Goal: Task Accomplishment & Management: Complete application form

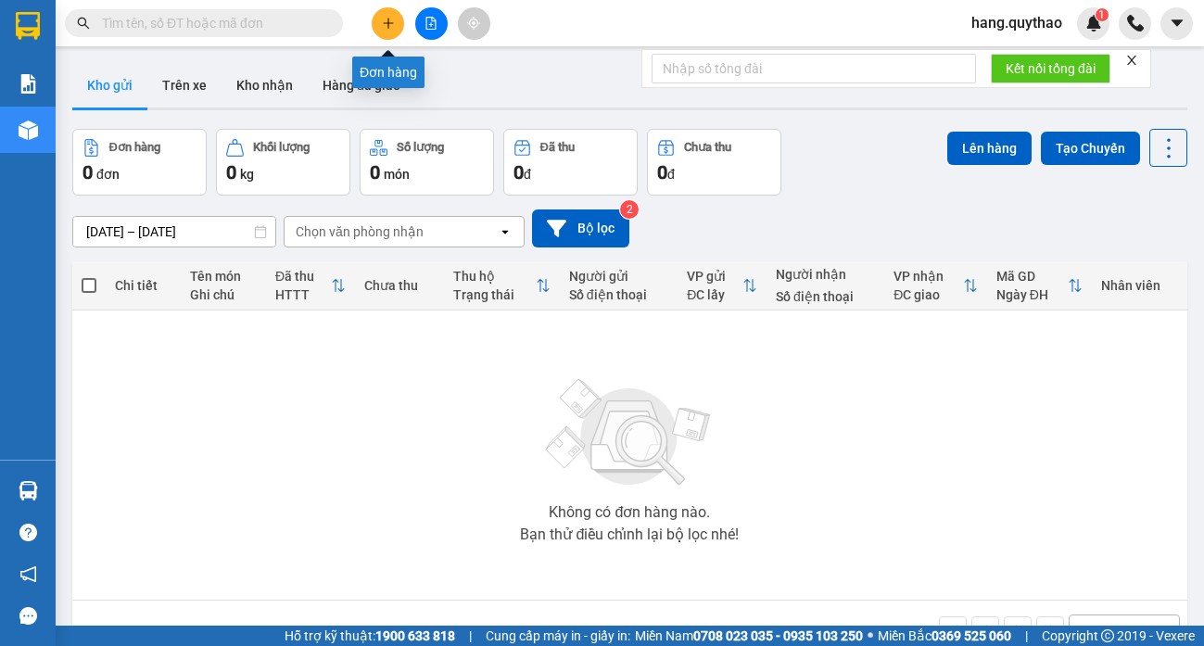
click at [380, 19] on button at bounding box center [388, 23] width 32 height 32
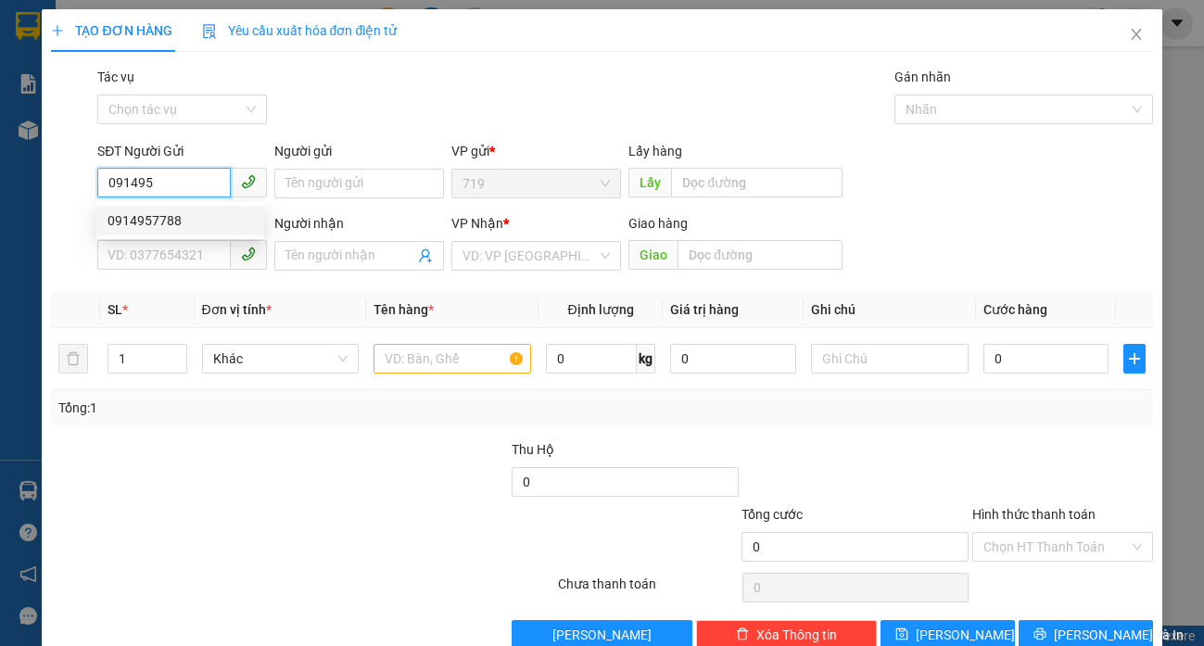
click at [191, 224] on div "0914957788" at bounding box center [179, 220] width 145 height 20
type input "0914957788"
type input "0975427045"
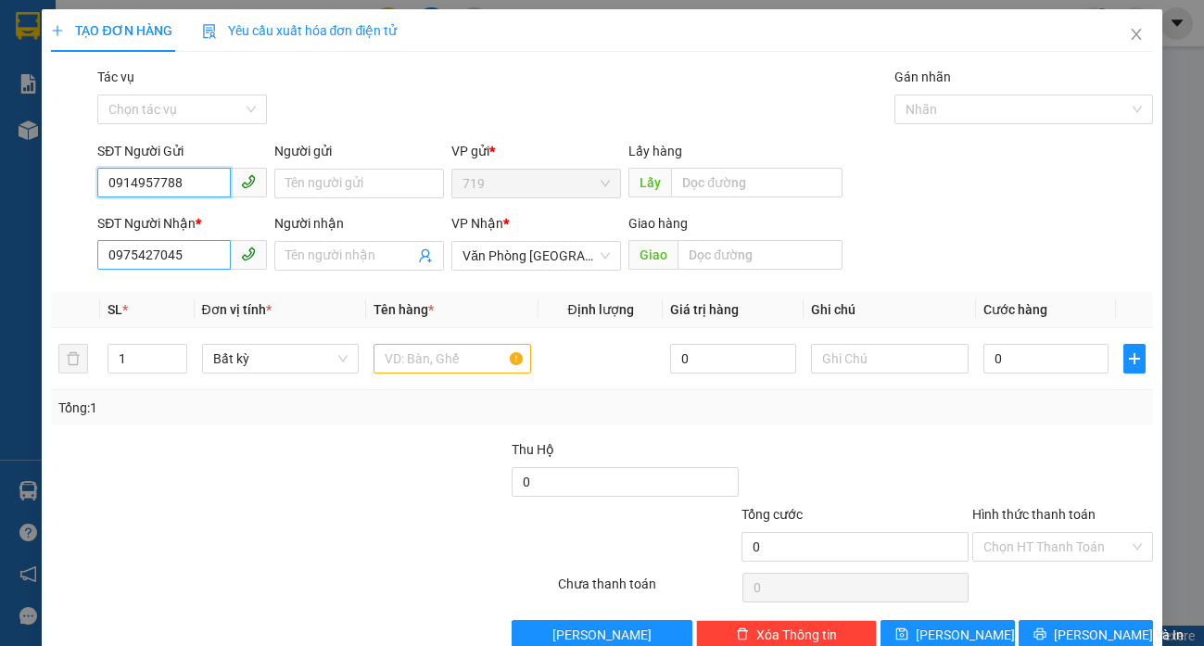
type input "0914957788"
click at [196, 261] on input "0975427045" at bounding box center [163, 255] width 133 height 30
click at [163, 297] on div "0933554008" at bounding box center [179, 293] width 145 height 20
type input "0933554008"
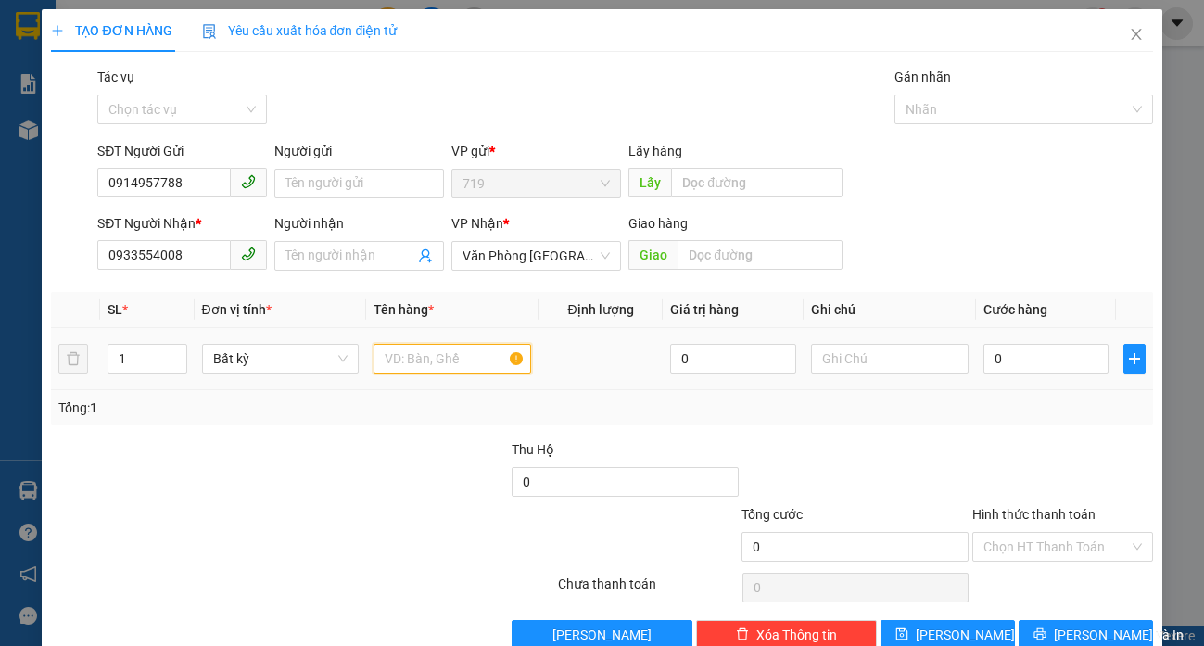
click at [435, 368] on input "text" at bounding box center [451, 359] width 157 height 30
type input "1 BAO GẠO"
click at [1024, 350] on input "0" at bounding box center [1046, 359] width 126 height 30
type input "1"
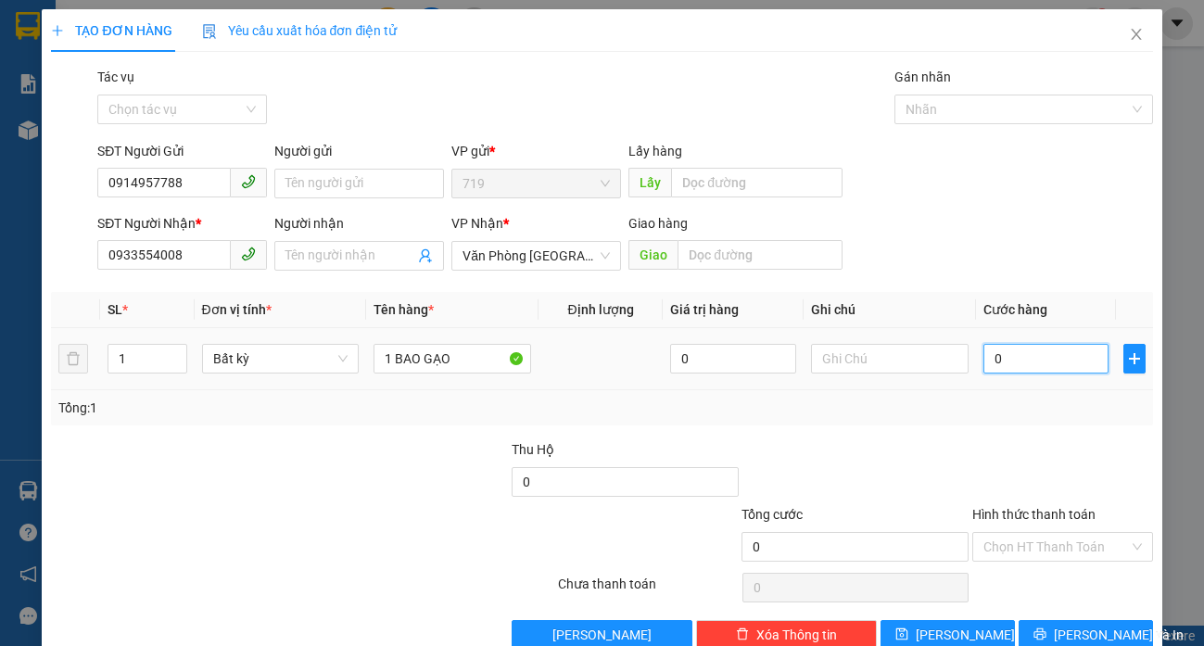
type input "1"
type input "10"
type input "100"
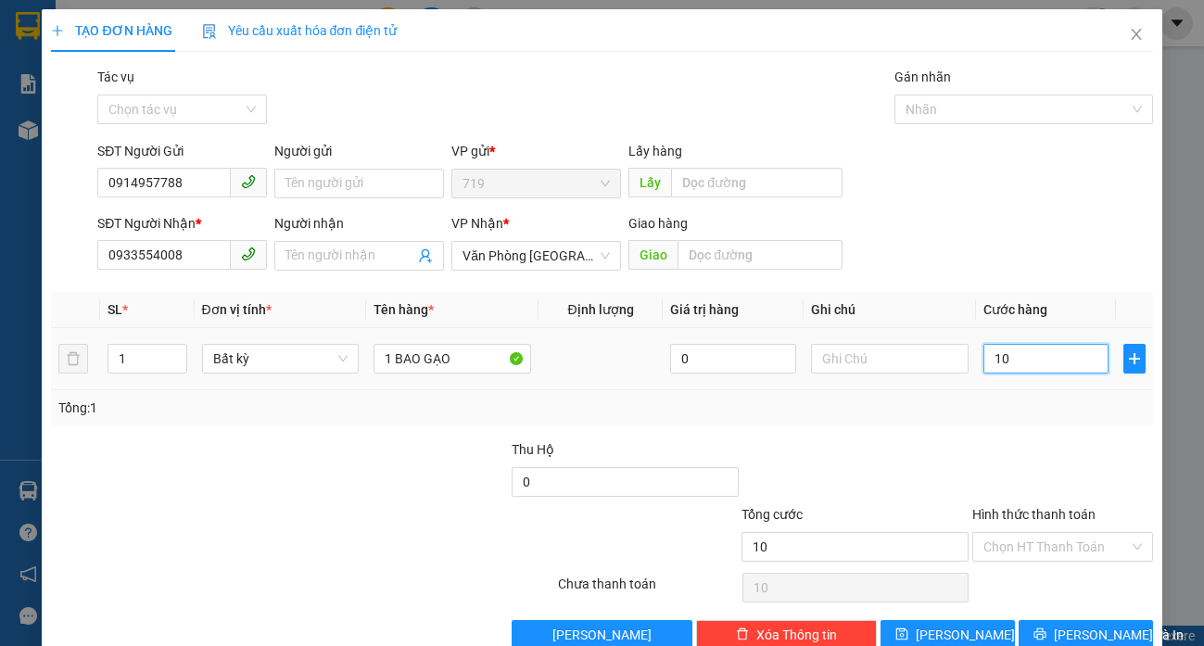
type input "100"
type input "1.000"
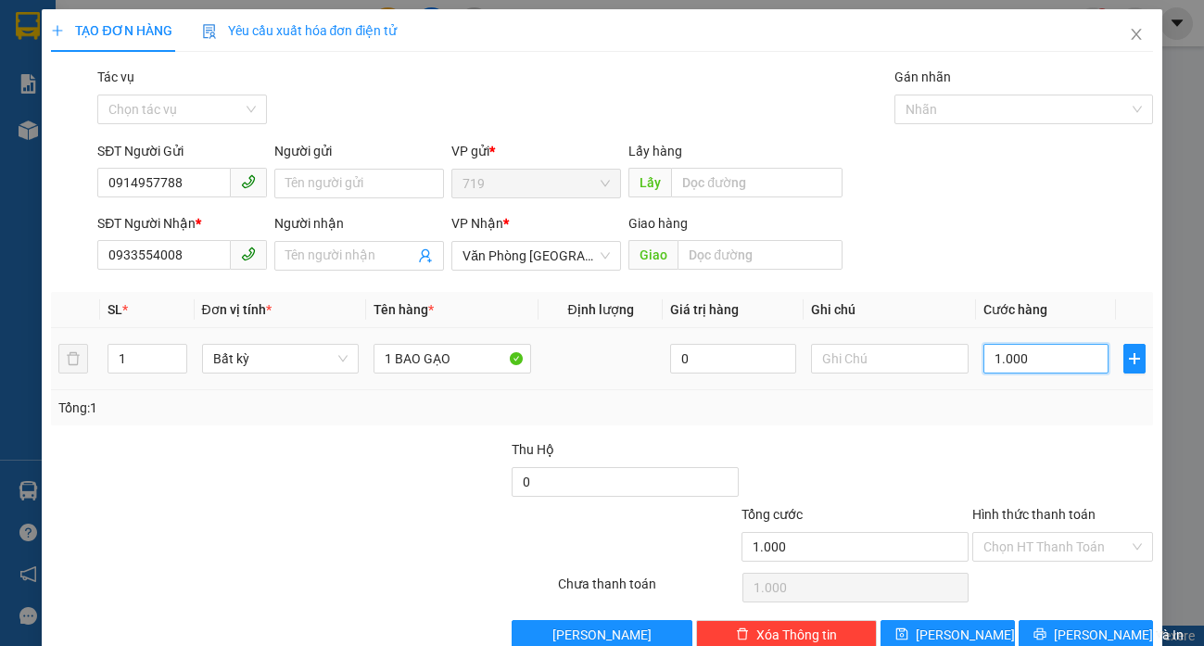
type input "10.000"
type input "100.000"
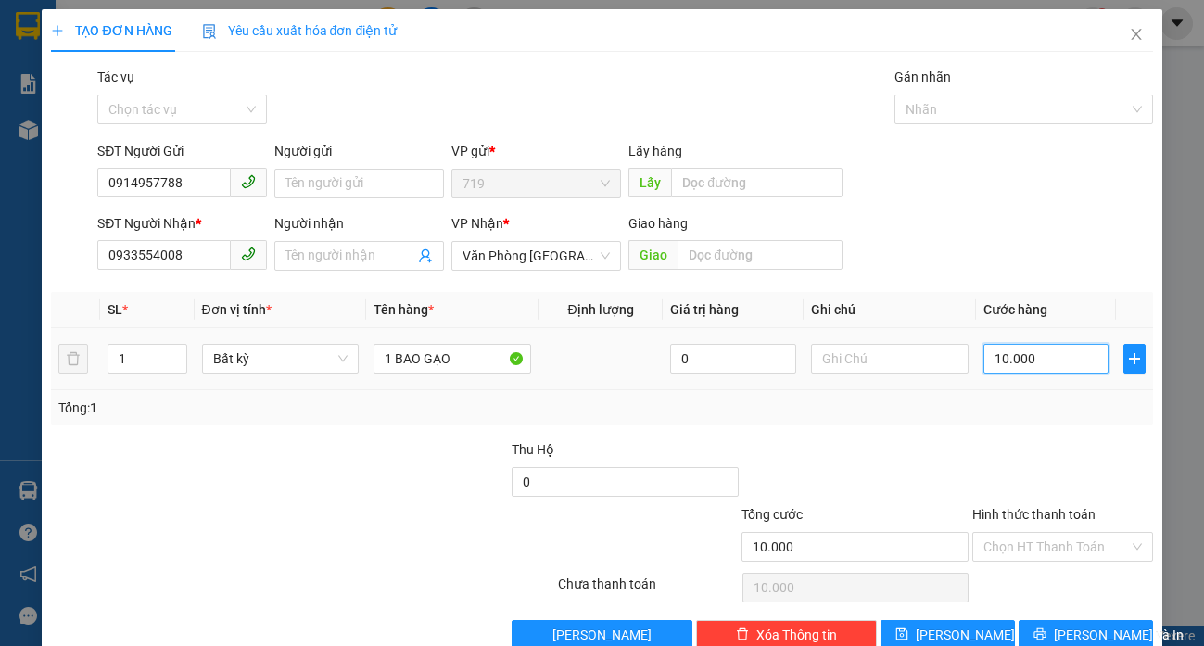
type input "100.000"
type input "10.000"
type input "0"
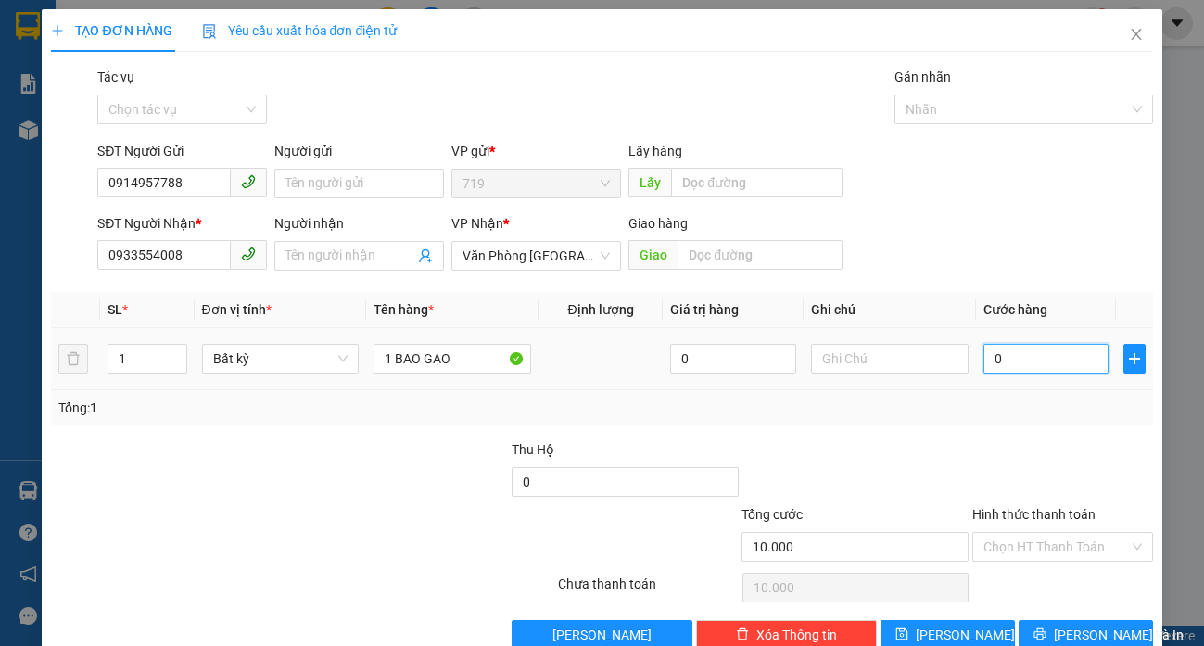
type input "0"
click at [983, 354] on input "0" at bounding box center [1046, 359] width 126 height 30
type input "10"
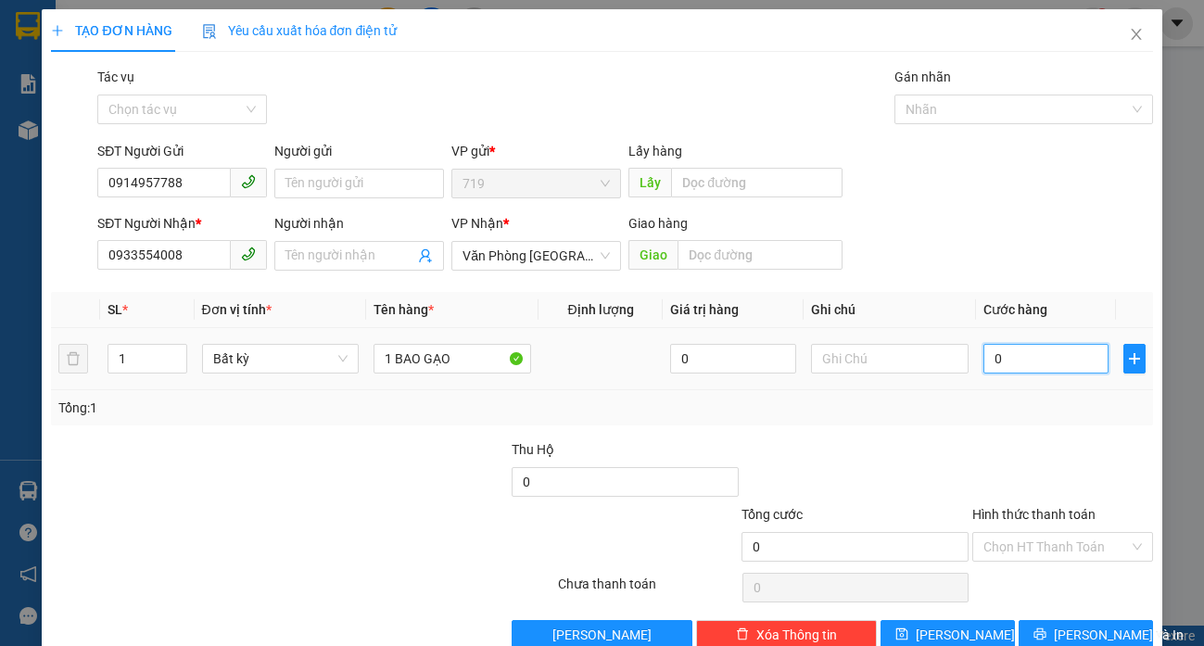
type input "10"
type input "140"
type input "1.400"
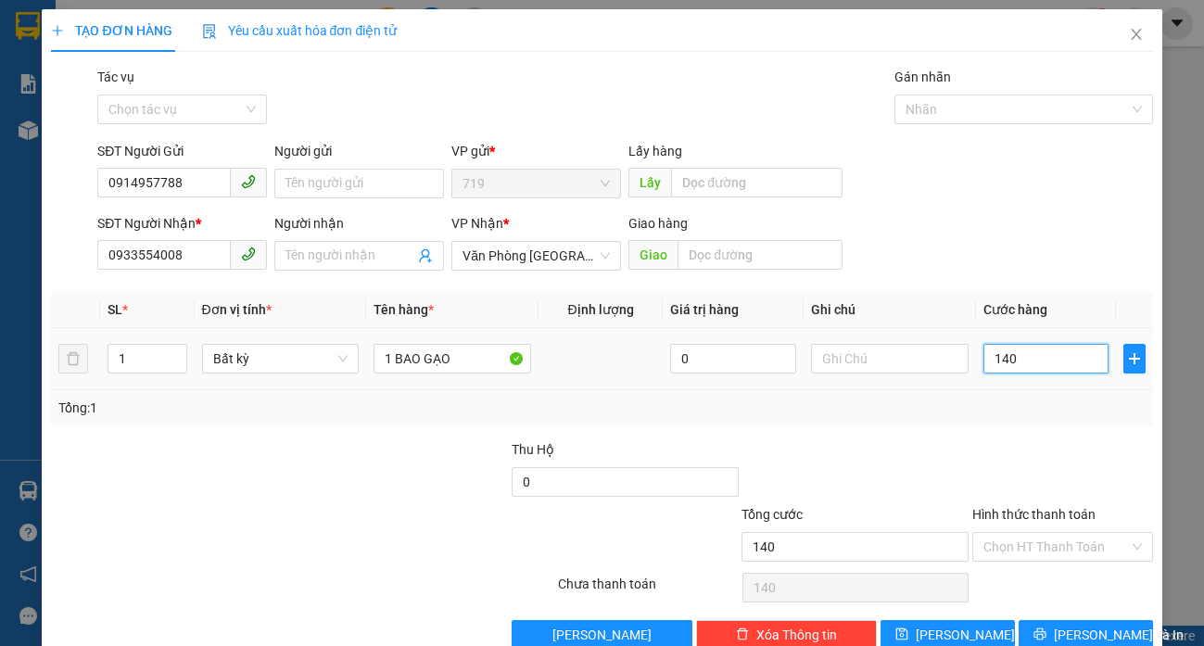
type input "1.400"
type input "14.000"
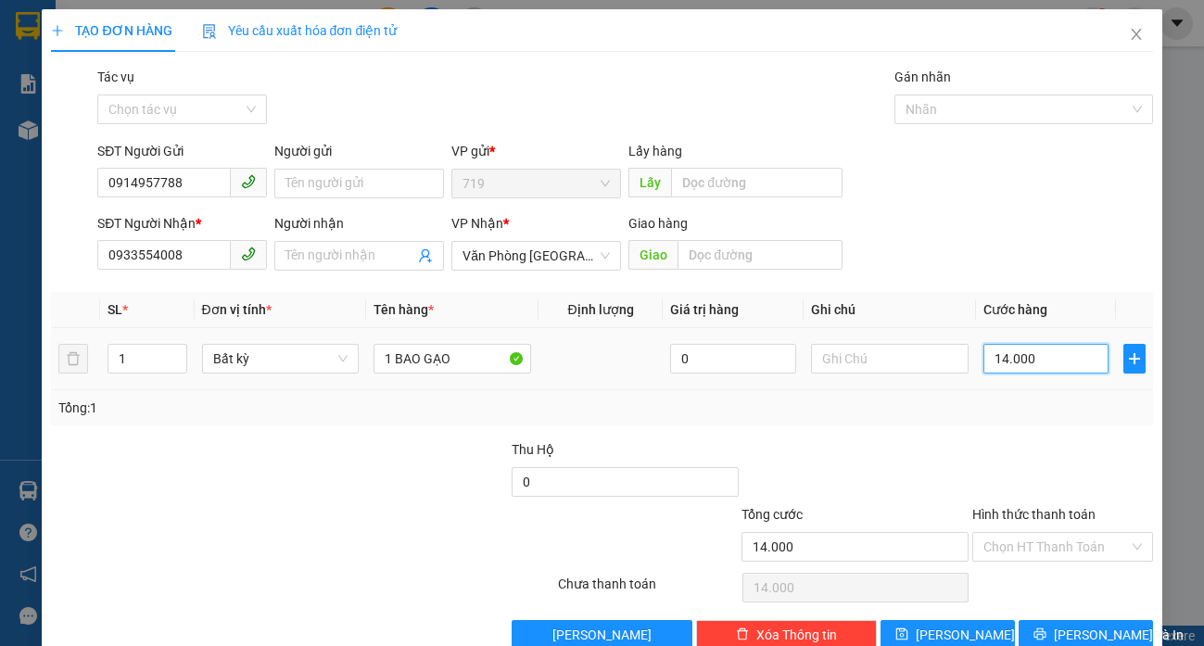
type input "140.000"
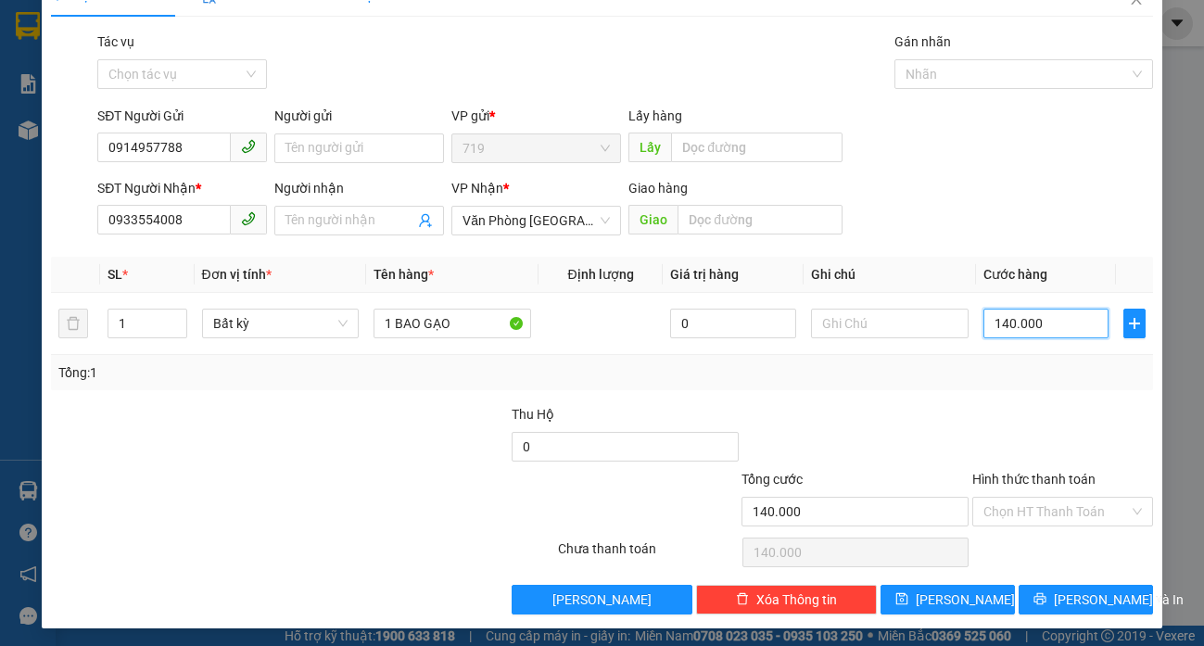
scroll to position [40, 0]
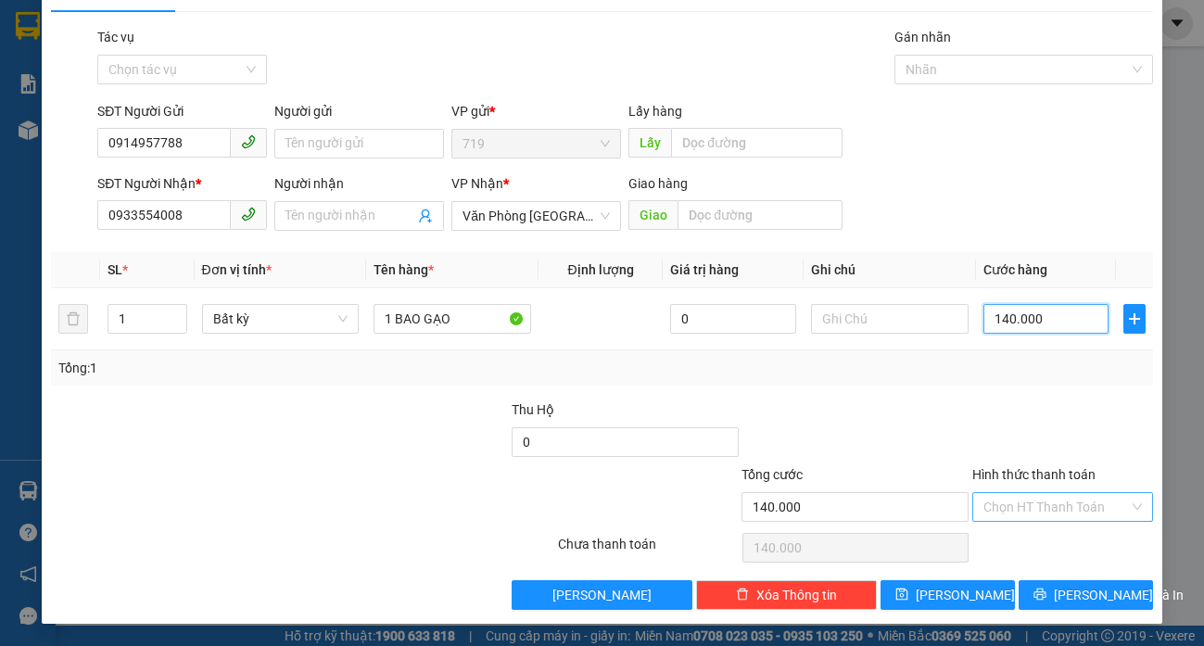
type input "140.000"
click at [1020, 495] on input "Hình thức thanh toán" at bounding box center [1055, 507] width 145 height 28
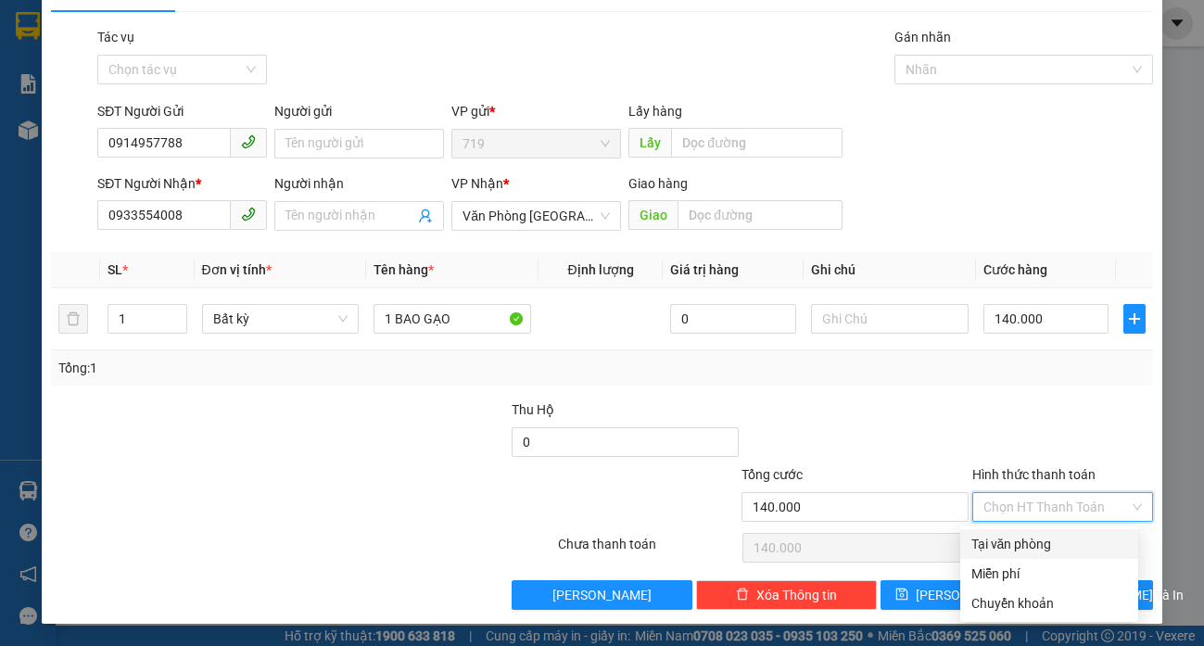
click at [1028, 543] on div "Tại văn phòng" at bounding box center [1049, 544] width 156 height 20
type input "0"
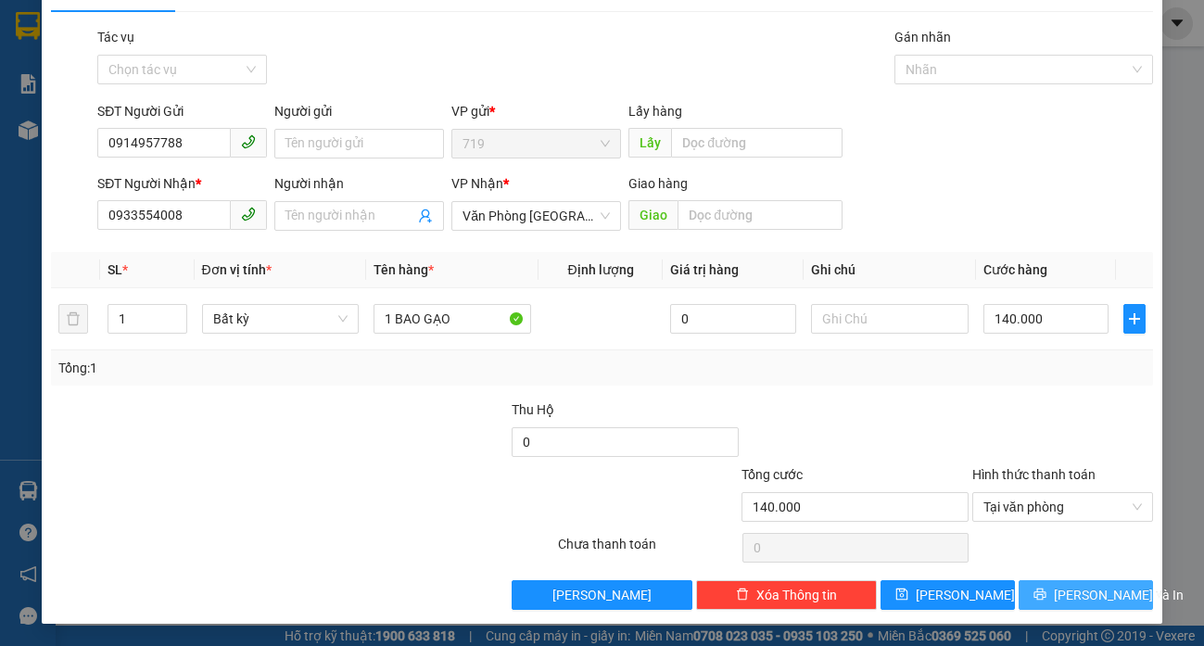
click at [1070, 580] on button "Lưu và In" at bounding box center [1085, 595] width 134 height 30
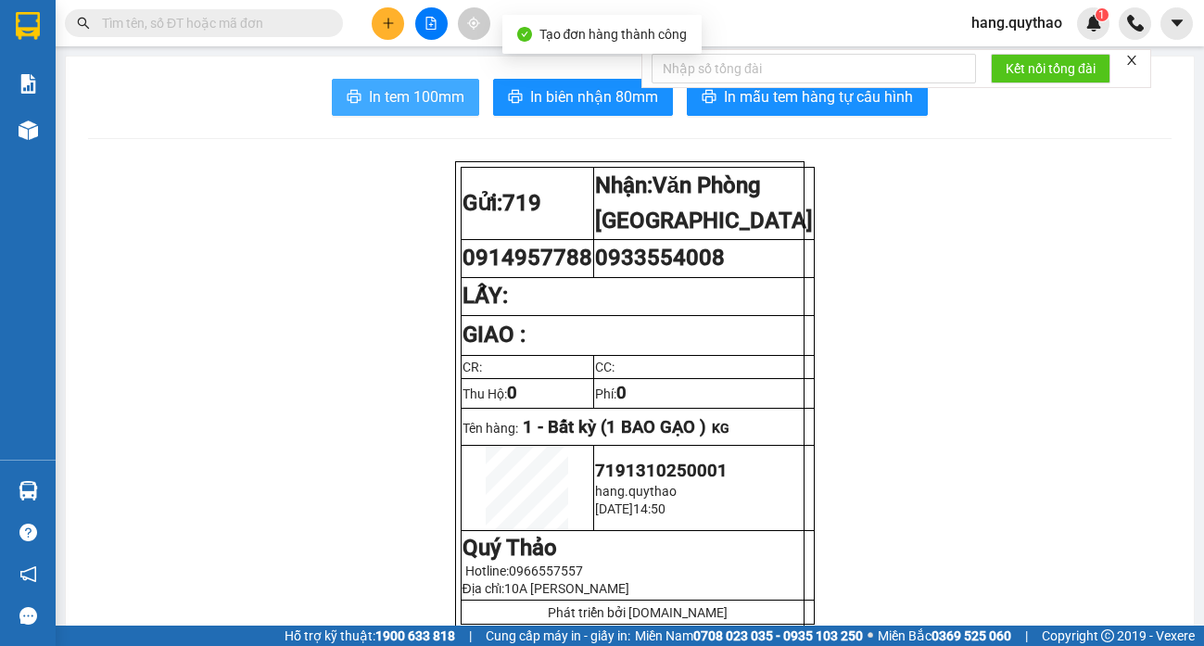
click at [456, 95] on span "In tem 100mm" at bounding box center [416, 96] width 95 height 23
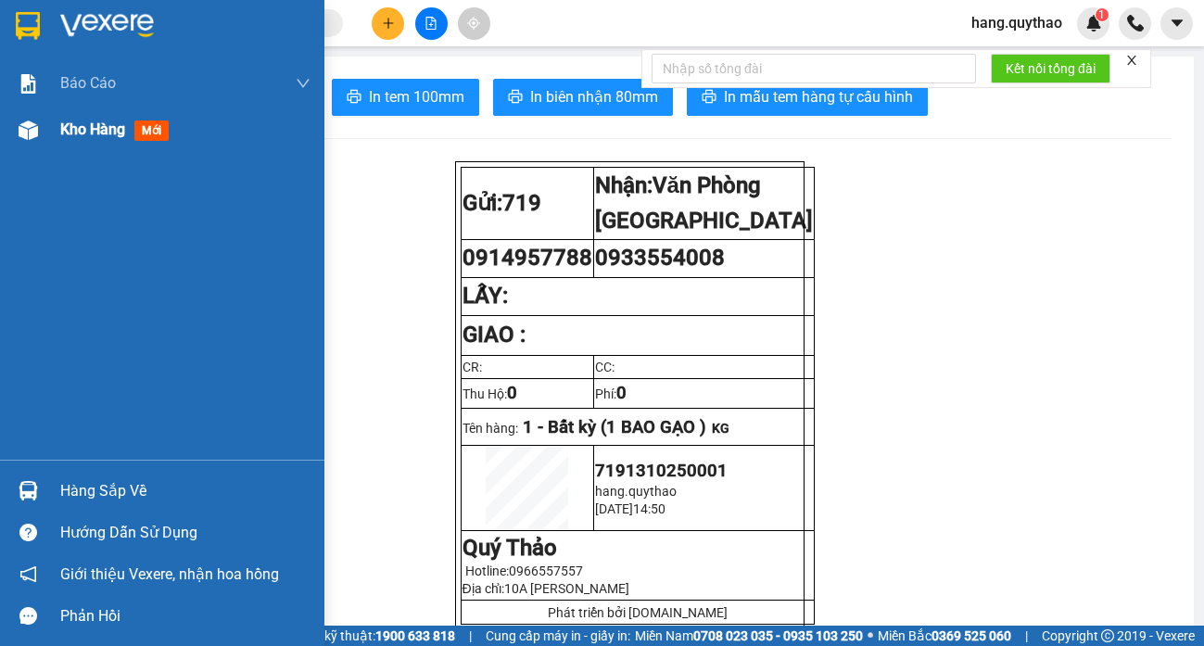
click at [122, 132] on span "Kho hàng" at bounding box center [92, 129] width 65 height 18
